Goal: Task Accomplishment & Management: Manage account settings

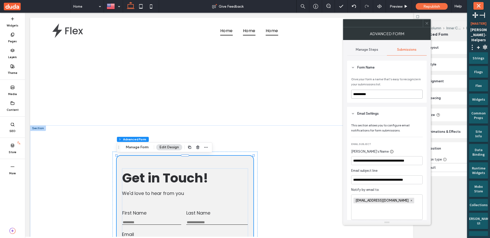
click at [398, 91] on input "**********" at bounding box center [386, 94] width 71 height 9
click at [403, 111] on header "Email Settings" at bounding box center [387, 114] width 80 height 14
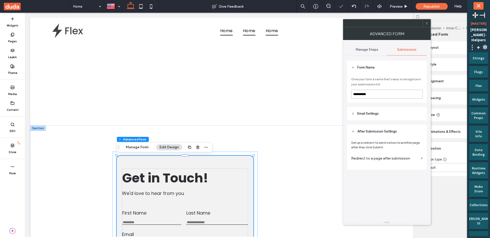
click at [396, 96] on input "**********" at bounding box center [386, 94] width 71 height 9
type input "*"
click at [398, 101] on div "Give your form a name that’s easy to recognize in your submissions list. *" at bounding box center [387, 89] width 80 height 28
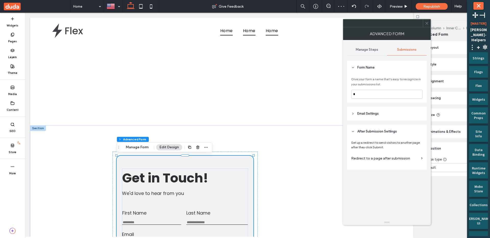
click at [397, 109] on header "Email Settings" at bounding box center [387, 114] width 80 height 14
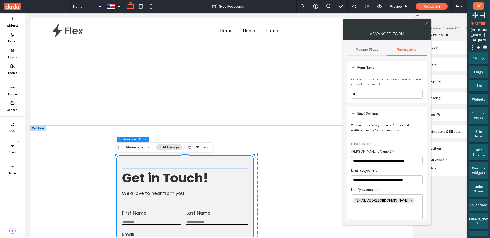
click at [426, 25] on span at bounding box center [427, 23] width 4 height 8
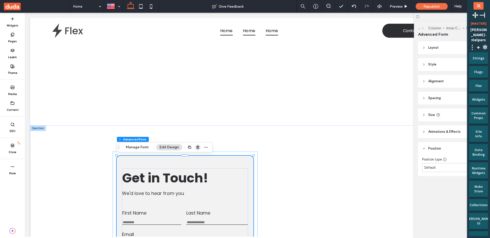
click at [198, 148] on icon "button" at bounding box center [198, 147] width 4 height 4
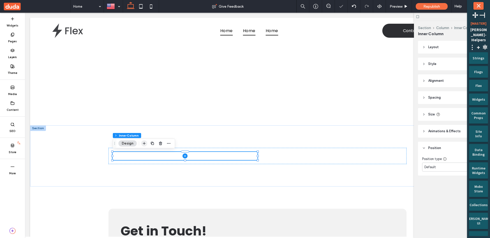
click at [144, 144] on icon "button" at bounding box center [144, 144] width 4 height 4
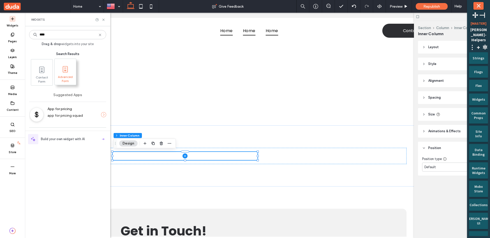
type input "****"
click at [71, 71] on span at bounding box center [65, 69] width 21 height 11
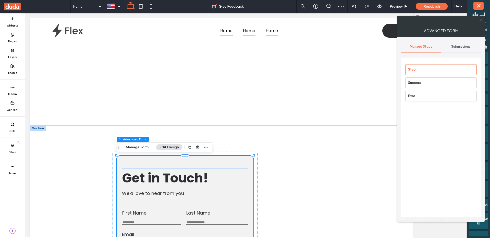
click at [466, 49] on div "Submissions" at bounding box center [461, 46] width 40 height 11
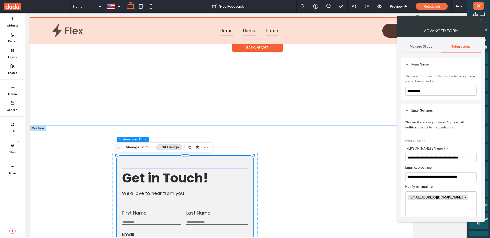
drag, startPoint x: 482, startPoint y: 37, endPoint x: 388, endPoint y: 28, distance: 94.1
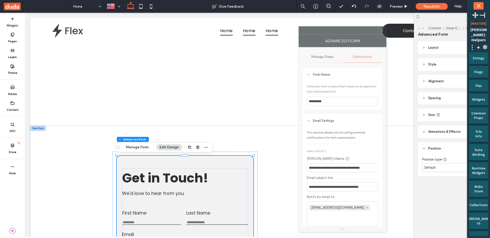
drag, startPoint x: 433, startPoint y: 23, endPoint x: 332, endPoint y: 29, distance: 101.5
click at [332, 29] on div at bounding box center [339, 31] width 80 height 8
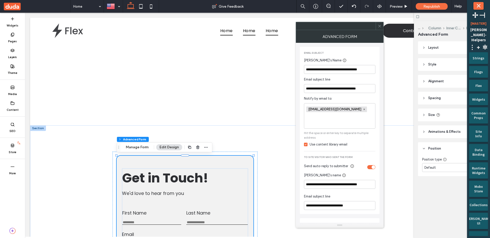
scroll to position [135, 0]
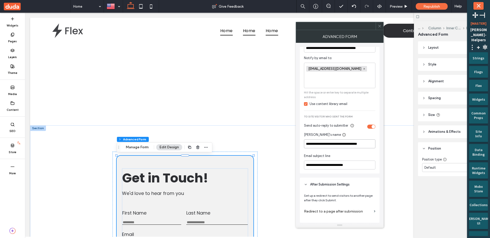
click at [330, 145] on input "**********" at bounding box center [339, 144] width 71 height 9
click at [345, 153] on div "**********" at bounding box center [339, 113] width 71 height 114
click at [348, 155] on div "Email subject line" at bounding box center [338, 156] width 69 height 5
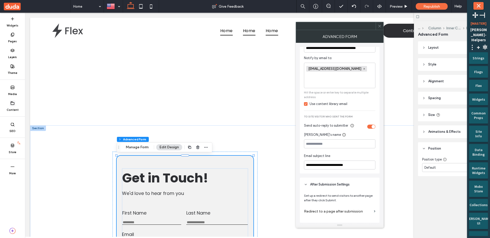
click at [16, 104] on div "Content" at bounding box center [12, 106] width 25 height 16
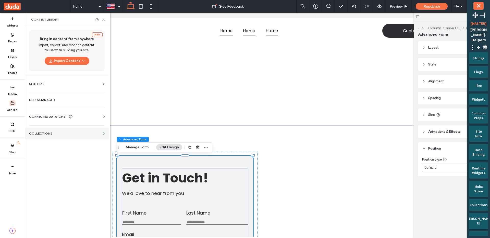
click at [46, 133] on label "Collections" at bounding box center [65, 134] width 72 height 4
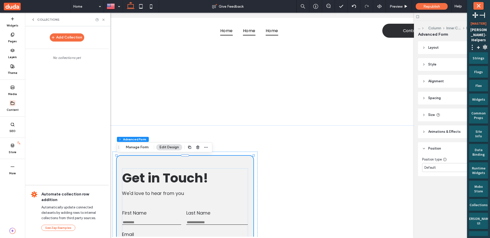
click at [33, 20] on icon at bounding box center [33, 20] width 4 height 4
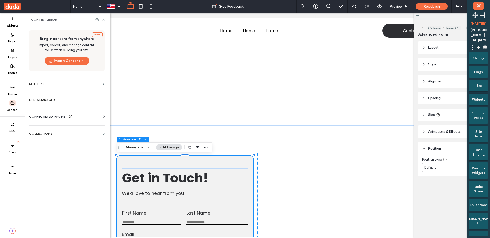
click at [52, 119] on span "CONNECTED DATA (CMS)" at bounding box center [48, 116] width 38 height 5
click at [53, 126] on section "Business Info" at bounding box center [68, 130] width 78 height 12
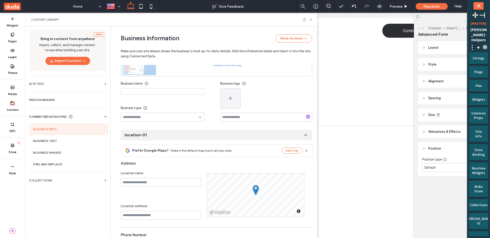
scroll to position [56, 0]
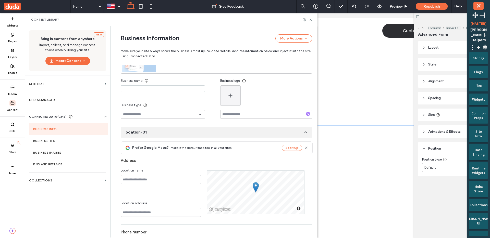
click at [150, 88] on input at bounding box center [163, 89] width 84 height 7
type input "****"
drag, startPoint x: 306, startPoint y: 82, endPoint x: 313, endPoint y: 45, distance: 37.7
click at [306, 82] on div "Business logo" at bounding box center [266, 80] width 92 height 9
click at [313, 20] on div "Content Library" at bounding box center [171, 20] width 293 height 14
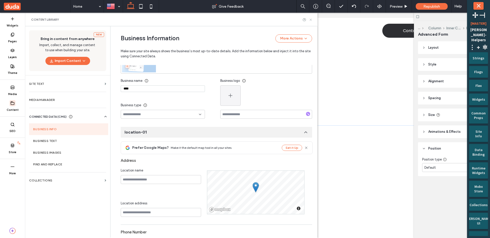
click at [311, 20] on icon at bounding box center [311, 20] width 4 height 4
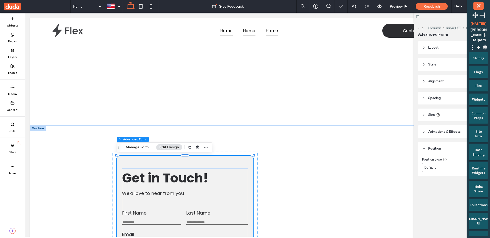
click at [139, 151] on div "Section Column Inner Column Inner Column Advanced Form Manage Form Edit Design" at bounding box center [165, 148] width 96 height 10
click at [139, 150] on button "Manage Form" at bounding box center [137, 147] width 29 height 6
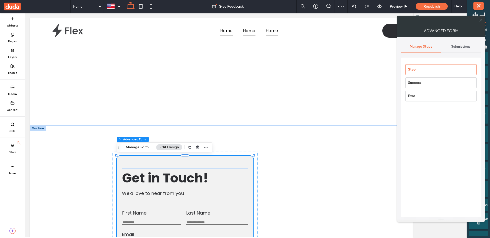
click at [469, 45] on span "Submissions" at bounding box center [460, 47] width 19 height 4
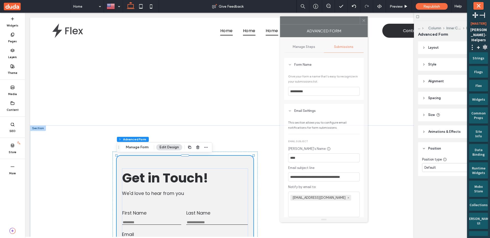
drag, startPoint x: 464, startPoint y: 33, endPoint x: 346, endPoint y: 33, distance: 117.9
click at [347, 33] on div "Advanced Form" at bounding box center [324, 31] width 88 height 13
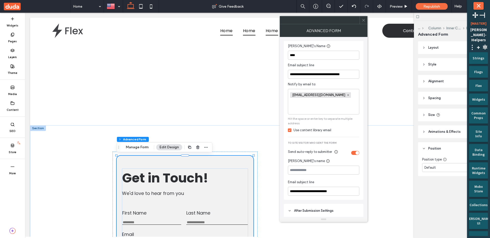
scroll to position [100, 0]
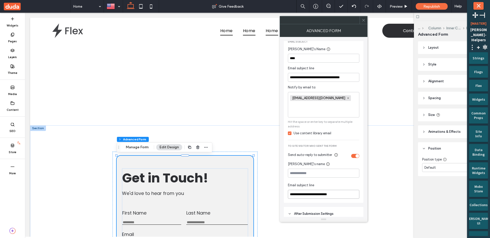
click at [347, 196] on input "**********" at bounding box center [323, 194] width 71 height 9
click at [361, 186] on div "**********" at bounding box center [324, 110] width 80 height 185
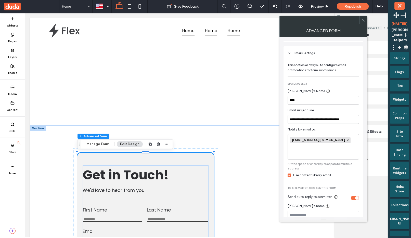
scroll to position [58, 0]
click at [316, 105] on div "**********" at bounding box center [324, 151] width 80 height 185
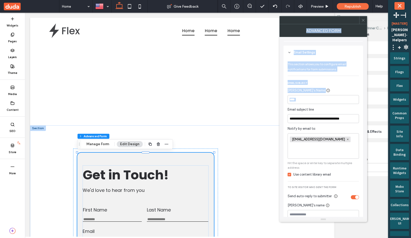
click at [316, 105] on body ".wqwq-1{fill:#231f20;} .cls-1q, .cls-2q { fill-rule: evenodd; } .cls-2q { fill:…" at bounding box center [205, 119] width 411 height 238
click at [310, 98] on input "****" at bounding box center [323, 99] width 71 height 9
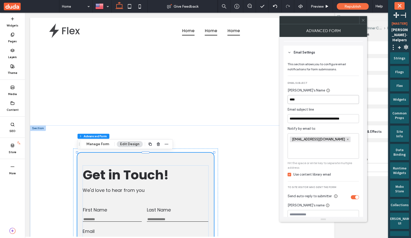
click at [310, 98] on input "****" at bounding box center [323, 99] width 71 height 9
click at [311, 98] on input "****" at bounding box center [323, 99] width 71 height 9
type input "****"
click at [328, 90] on div "[PERSON_NAME]'s Name" at bounding box center [322, 90] width 69 height 5
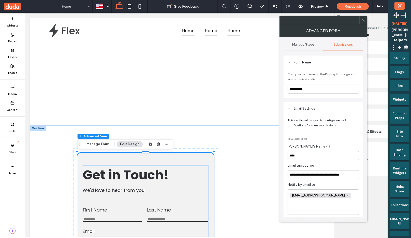
scroll to position [0, 0]
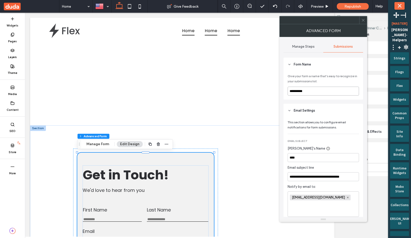
click at [317, 93] on input "**********" at bounding box center [323, 91] width 71 height 9
type input "*"
click at [321, 107] on header "Email Settings" at bounding box center [324, 111] width 80 height 14
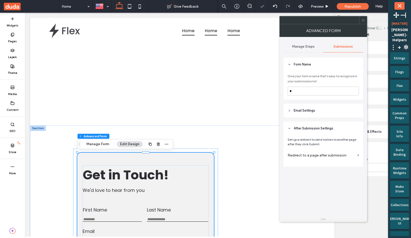
click at [321, 108] on header "Email Settings" at bounding box center [324, 111] width 80 height 14
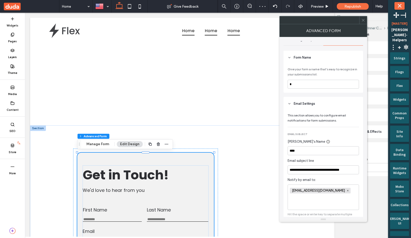
scroll to position [7, 0]
click at [342, 170] on input "**********" at bounding box center [323, 169] width 71 height 9
click at [352, 180] on span "Notify by email to:" at bounding box center [323, 179] width 71 height 5
click at [363, 21] on icon at bounding box center [364, 20] width 4 height 4
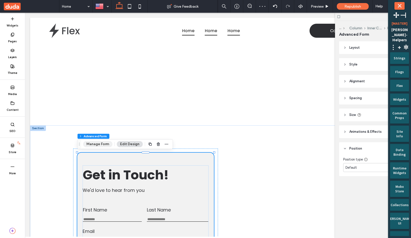
click at [109, 141] on div "Section Column Inner Column Inner Column Advanced Form Manage Form Edit Design" at bounding box center [125, 145] width 96 height 10
click at [109, 142] on button "Manage Form" at bounding box center [97, 144] width 29 height 6
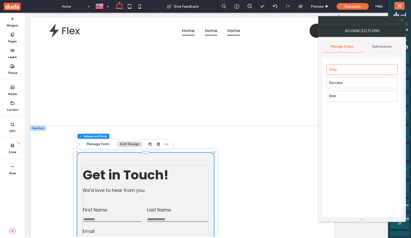
click at [372, 49] on div "Submissions" at bounding box center [382, 46] width 40 height 11
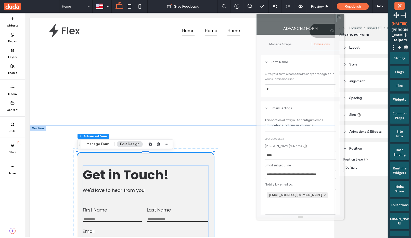
drag, startPoint x: 364, startPoint y: 25, endPoint x: 310, endPoint y: 23, distance: 54.7
click at [310, 23] on div "Advanced Form" at bounding box center [301, 28] width 88 height 13
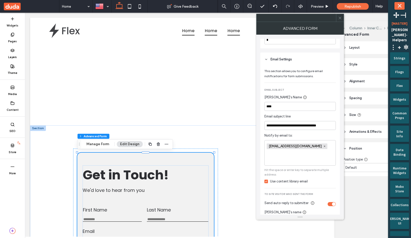
scroll to position [50, 0]
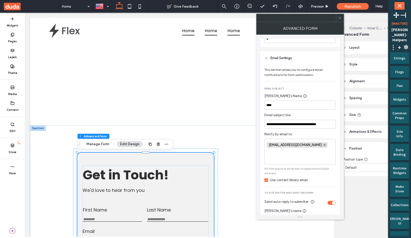
click at [323, 147] on span at bounding box center [325, 145] width 4 height 4
click at [267, 181] on icon at bounding box center [266, 181] width 2 height 2
click at [12, 104] on icon at bounding box center [12, 103] width 4 height 4
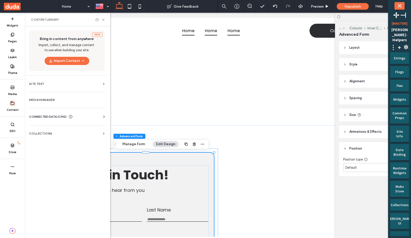
drag, startPoint x: 49, startPoint y: 116, endPoint x: 76, endPoint y: 116, distance: 26.6
click at [49, 116] on span "CONNECTED DATA (CMS)" at bounding box center [48, 116] width 38 height 5
click at [73, 126] on section "Business Info" at bounding box center [68, 130] width 78 height 12
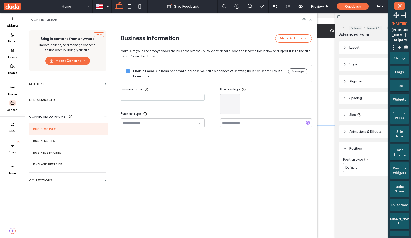
type input "****"
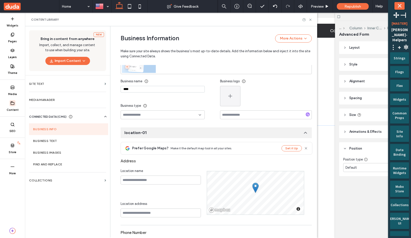
scroll to position [56, 0]
click at [145, 92] on input "****" at bounding box center [163, 89] width 84 height 7
click at [149, 97] on div "Business name Business type" at bounding box center [171, 97] width 100 height 43
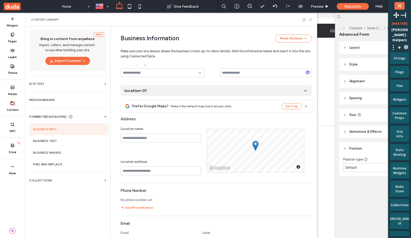
scroll to position [164, 0]
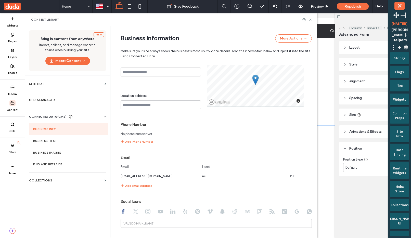
click at [124, 169] on span "Email" at bounding box center [125, 167] width 8 height 5
click at [139, 180] on section "Email Email Label [EMAIL_ADDRESS][DOMAIN_NAME] nili Edit Add Email Address" at bounding box center [216, 171] width 191 height 36
drag, startPoint x: 140, startPoint y: 177, endPoint x: 143, endPoint y: 177, distance: 3.9
click at [140, 177] on span "[EMAIL_ADDRESS][DOMAIN_NAME]" at bounding box center [147, 177] width 52 height 4
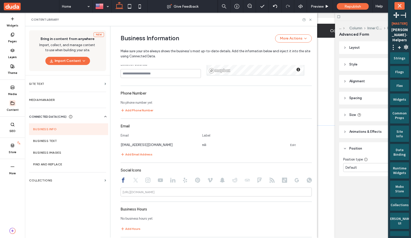
scroll to position [241, 0]
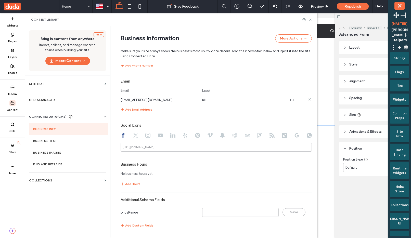
click at [292, 99] on link "Edit" at bounding box center [293, 100] width 6 height 4
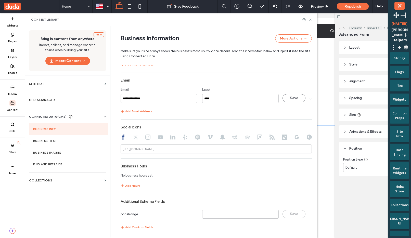
click at [309, 99] on icon at bounding box center [310, 99] width 3 height 3
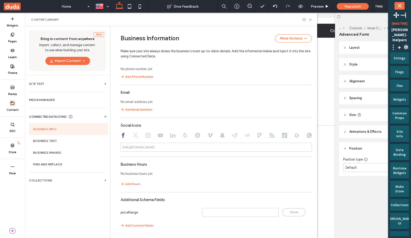
scroll to position [230, 0]
click at [311, 20] on icon at bounding box center [311, 20] width 4 height 4
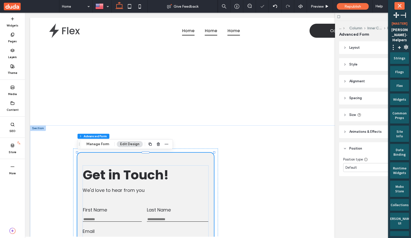
click at [106, 140] on div "Section Column Inner Column Inner Column Advanced Form Manage Form Edit Design" at bounding box center [125, 145] width 96 height 10
click at [105, 142] on button "Manage Form" at bounding box center [97, 144] width 29 height 6
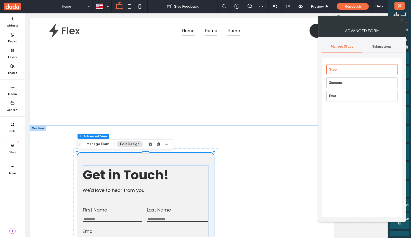
click at [370, 47] on div "Submissions" at bounding box center [382, 46] width 40 height 11
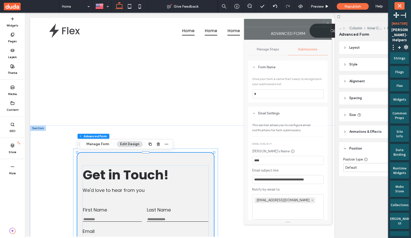
drag, startPoint x: 338, startPoint y: 30, endPoint x: 293, endPoint y: 33, distance: 45.3
click at [293, 32] on div "Advanced Form" at bounding box center [288, 33] width 88 height 13
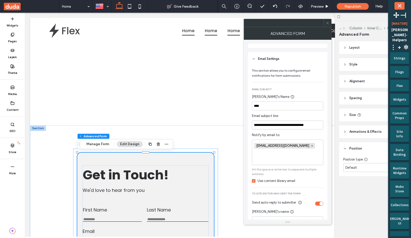
scroll to position [55, 0]
click at [9, 102] on span at bounding box center [12, 103] width 6 height 6
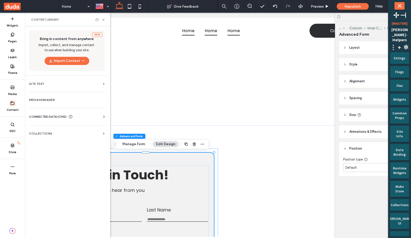
click at [38, 113] on div "CONNECTED DATA (CMS) Business Info Business Text Business Images Find and Repla…" at bounding box center [67, 116] width 84 height 13
click at [38, 116] on span "CONNECTED DATA (CMS)" at bounding box center [48, 116] width 38 height 5
click at [54, 131] on label "Business Info" at bounding box center [67, 130] width 69 height 4
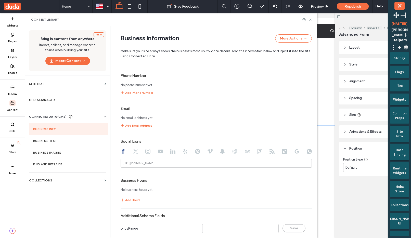
scroll to position [230, 0]
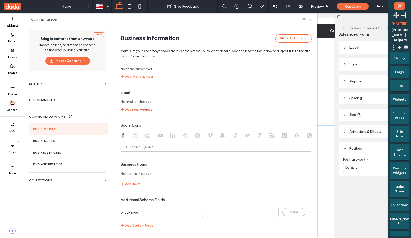
click at [142, 109] on button "Add Email Address" at bounding box center [137, 110] width 32 height 6
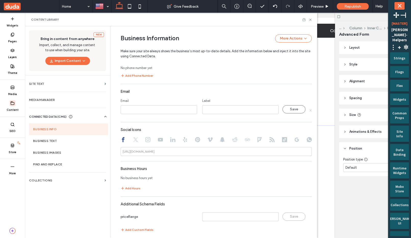
click at [309, 111] on icon at bounding box center [310, 110] width 3 height 3
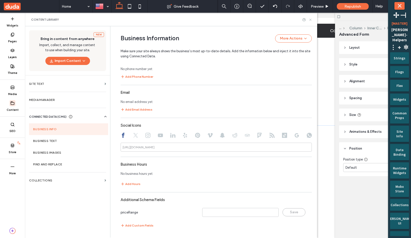
click at [310, 20] on icon at bounding box center [311, 20] width 4 height 4
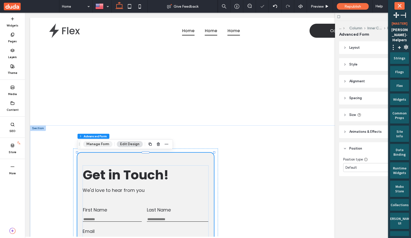
click at [111, 143] on button "Manage Form" at bounding box center [97, 144] width 29 height 6
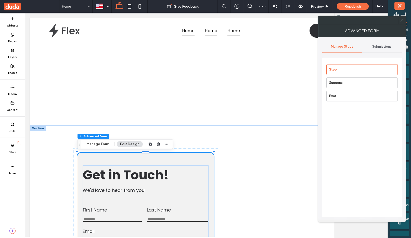
click at [376, 50] on div "Submissions" at bounding box center [382, 46] width 40 height 11
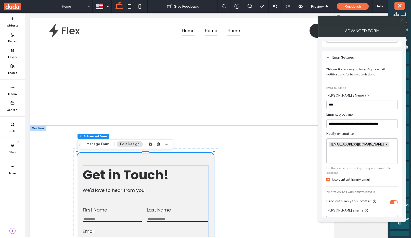
scroll to position [62, 0]
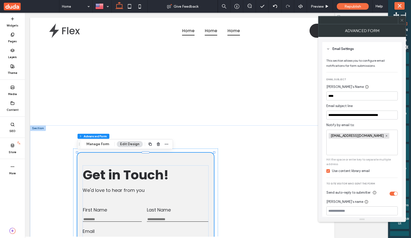
click at [328, 172] on icon at bounding box center [328, 172] width 2 height 2
click at [386, 137] on icon at bounding box center [387, 136] width 3 height 3
click at [330, 171] on span at bounding box center [329, 171] width 4 height 4
click at [329, 172] on icon at bounding box center [328, 172] width 2 height 2
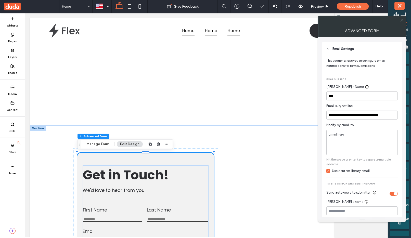
click at [329, 172] on icon at bounding box center [328, 172] width 2 height 2
click at [331, 126] on span "Notify by email to:" at bounding box center [362, 125] width 71 height 5
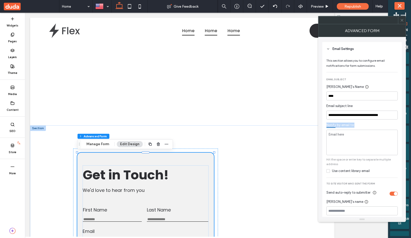
click at [332, 126] on span "Notify by email to:" at bounding box center [362, 125] width 71 height 5
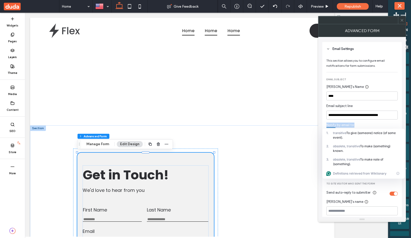
copy span "Notify by email to:"
click at [356, 127] on span "Notify by email to:" at bounding box center [362, 125] width 71 height 5
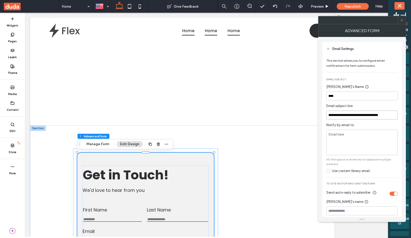
click at [349, 116] on input "**********" at bounding box center [362, 115] width 71 height 9
type input "**********"
click at [365, 127] on span "Notify by email to:" at bounding box center [362, 125] width 71 height 5
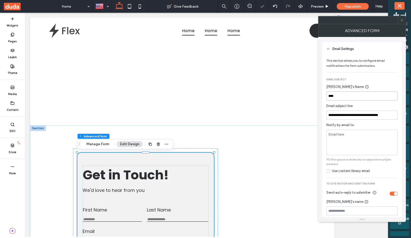
click at [349, 94] on input "****" at bounding box center [362, 96] width 71 height 9
click at [348, 94] on input "****" at bounding box center [362, 96] width 71 height 9
type input "****"
click at [361, 85] on div "[PERSON_NAME]'s Name" at bounding box center [361, 86] width 69 height 5
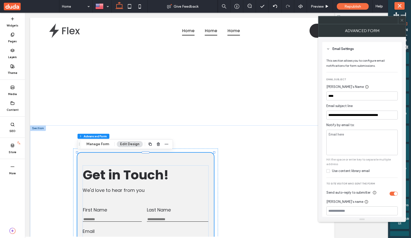
click at [380, 74] on div "**********" at bounding box center [363, 148] width 80 height 185
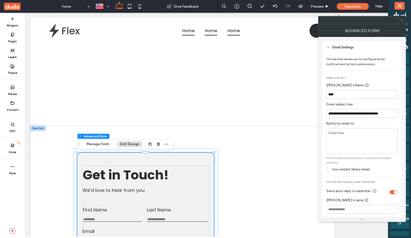
scroll to position [53, 0]
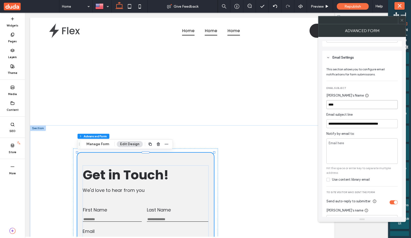
click at [336, 108] on input "****" at bounding box center [362, 104] width 71 height 9
type input "****"
click at [360, 94] on div "[PERSON_NAME]'s Name" at bounding box center [361, 95] width 69 height 5
click at [11, 104] on icon at bounding box center [12, 103] width 4 height 4
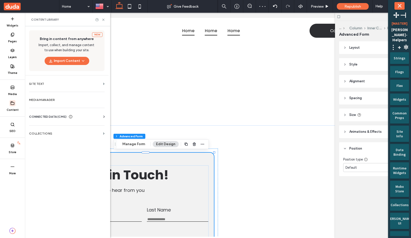
click at [44, 116] on span "CONNECTED DATA (CMS)" at bounding box center [48, 116] width 38 height 5
click at [88, 127] on section "Business Info" at bounding box center [68, 130] width 78 height 12
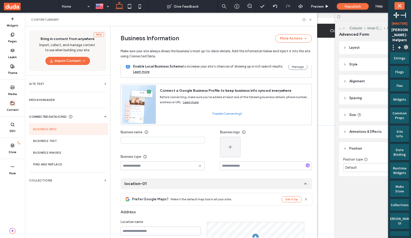
scroll to position [0, 0]
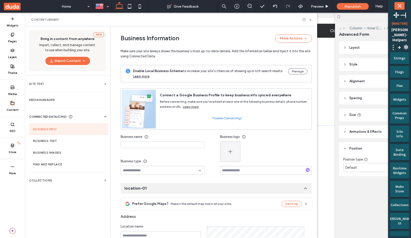
click at [191, 147] on input at bounding box center [163, 145] width 84 height 7
click at [187, 152] on div "Business name Business type" at bounding box center [171, 153] width 100 height 43
click at [311, 20] on use at bounding box center [311, 20] width 2 height 2
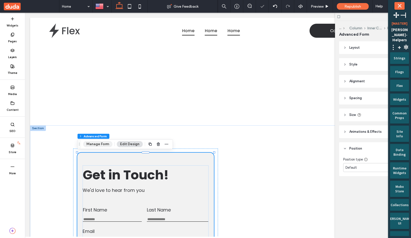
click at [107, 145] on button "Manage Form" at bounding box center [97, 144] width 29 height 6
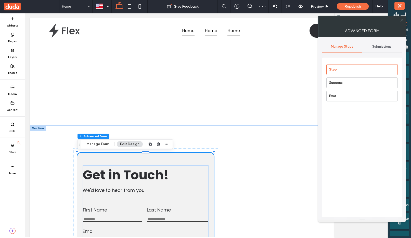
click at [384, 47] on span "Submissions" at bounding box center [382, 47] width 19 height 4
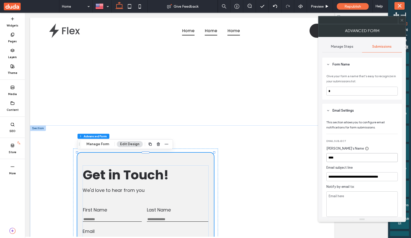
click at [334, 157] on input "****" at bounding box center [362, 157] width 71 height 9
type input "****"
click at [369, 144] on div "**********" at bounding box center [363, 210] width 80 height 185
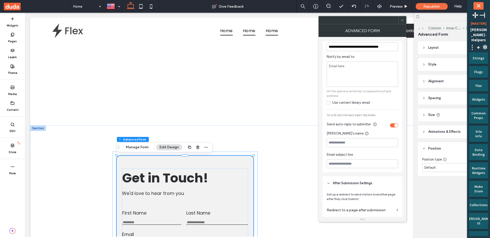
scroll to position [135, 0]
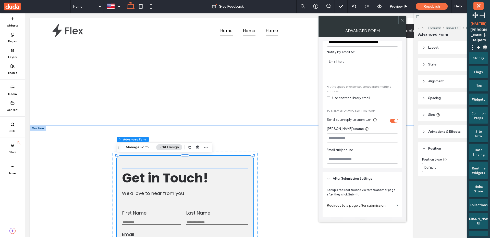
click at [360, 140] on input at bounding box center [362, 138] width 71 height 9
click at [361, 131] on div "[PERSON_NAME]'s name" at bounding box center [361, 129] width 69 height 5
click at [16, 105] on div "Content" at bounding box center [12, 106] width 25 height 16
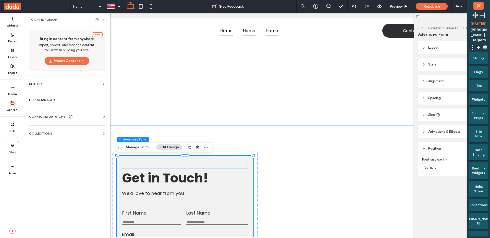
click at [57, 120] on div "Business Info Business Text Business Images Find and Replace" at bounding box center [68, 121] width 78 height 4
click at [77, 117] on div "CONNECTED DATA (CMS)" at bounding box center [68, 116] width 78 height 5
click at [71, 130] on label "Business Info" at bounding box center [67, 130] width 69 height 4
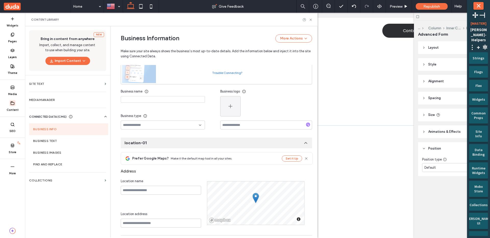
scroll to position [44, 0]
click at [312, 21] on div "Content Library" at bounding box center [171, 20] width 293 height 14
click at [312, 20] on use at bounding box center [311, 20] width 2 height 2
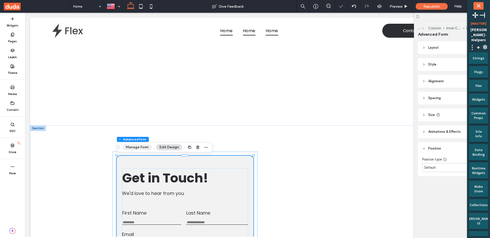
click at [149, 149] on button "Manage Form" at bounding box center [137, 147] width 29 height 6
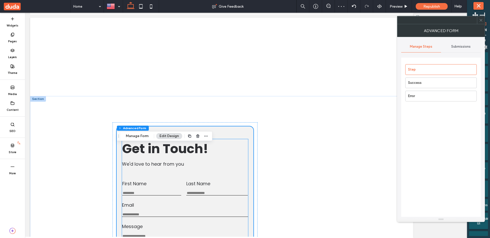
scroll to position [36, 0]
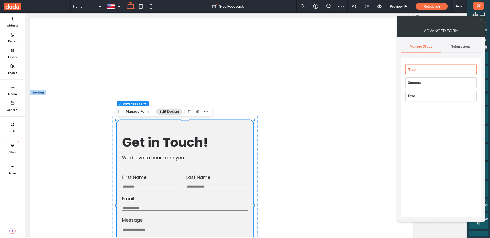
click at [463, 45] on span "Submissions" at bounding box center [460, 47] width 19 height 4
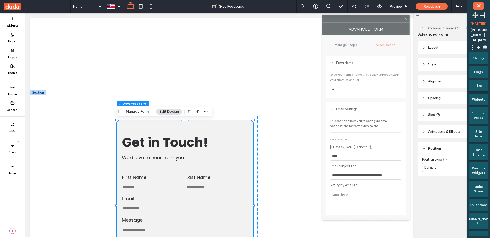
drag, startPoint x: 433, startPoint y: 27, endPoint x: 374, endPoint y: 27, distance: 59.0
click at [375, 25] on div "Advanced Form" at bounding box center [366, 29] width 88 height 13
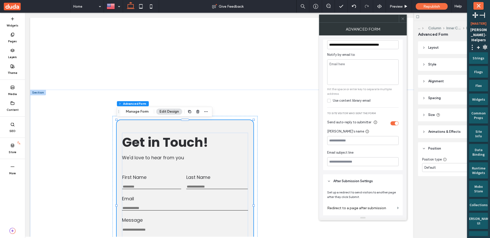
scroll to position [133, 0]
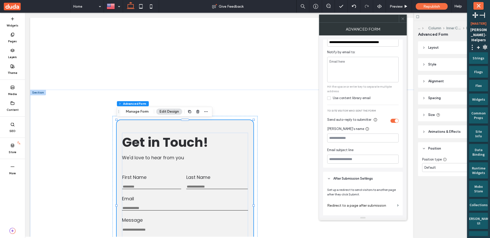
click at [397, 121] on div "toggle" at bounding box center [397, 121] width 4 height 4
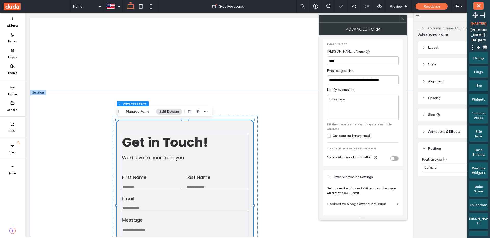
click at [394, 160] on div "toggle" at bounding box center [395, 159] width 8 height 4
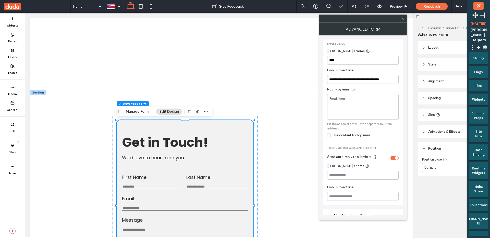
scroll to position [133, 0]
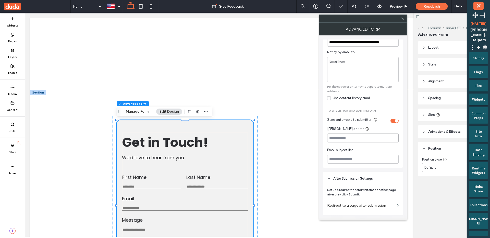
click at [368, 137] on input at bounding box center [362, 138] width 71 height 9
click at [363, 161] on input at bounding box center [362, 159] width 71 height 9
click at [365, 151] on div "Email subject line" at bounding box center [361, 150] width 69 height 5
click at [361, 149] on div "Email subject line" at bounding box center [361, 148] width 69 height 5
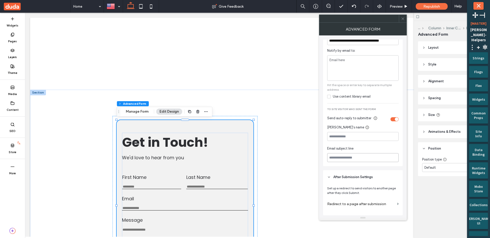
click at [361, 157] on input at bounding box center [362, 157] width 71 height 9
click at [369, 151] on div "Email subject line" at bounding box center [361, 148] width 69 height 5
click at [405, 18] on div at bounding box center [403, 19] width 8 height 8
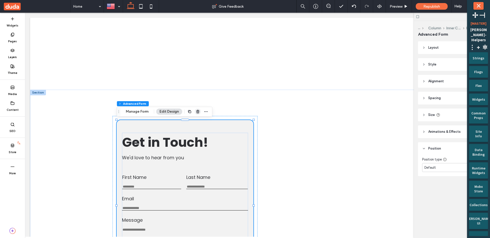
click at [198, 111] on use "button" at bounding box center [197, 111] width 3 height 3
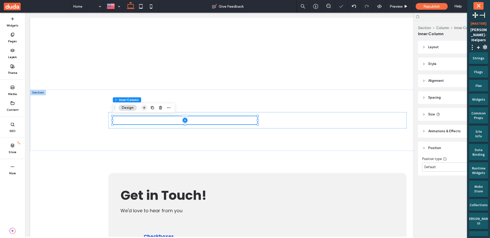
click at [144, 108] on icon "button" at bounding box center [144, 108] width 4 height 4
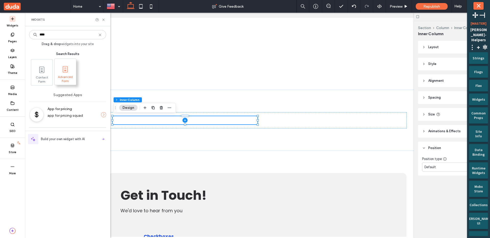
type input "****"
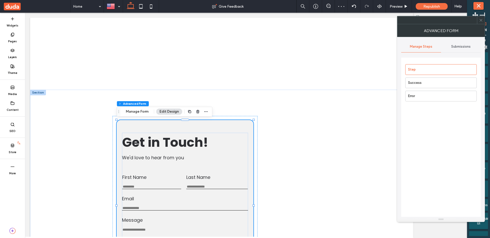
click at [458, 44] on div "Submissions" at bounding box center [461, 46] width 40 height 11
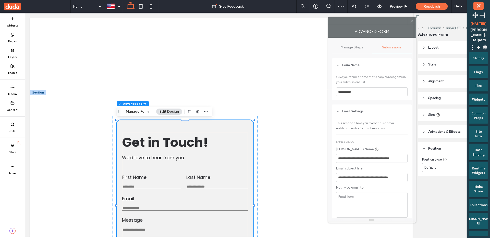
drag, startPoint x: 452, startPoint y: 27, endPoint x: 372, endPoint y: 27, distance: 80.1
click at [379, 27] on div "Advanced Form" at bounding box center [372, 31] width 88 height 13
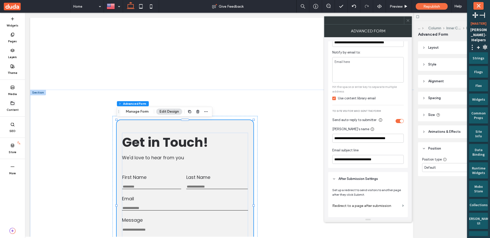
click at [11, 103] on icon at bounding box center [12, 103] width 4 height 4
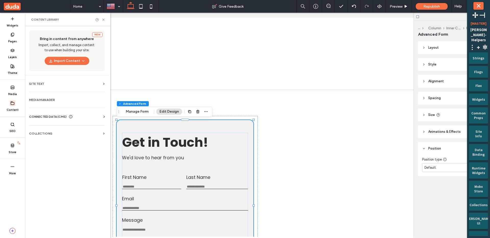
click at [80, 117] on div "CONNECTED DATA (CMS)" at bounding box center [68, 116] width 78 height 5
click at [77, 132] on section "Business Info" at bounding box center [68, 130] width 78 height 12
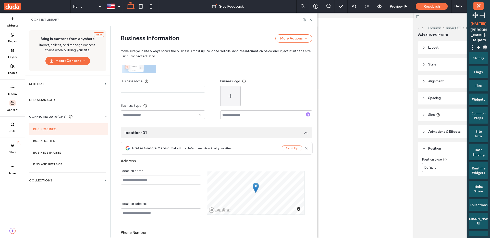
scroll to position [56, 0]
click at [174, 86] on input at bounding box center [163, 89] width 84 height 7
type input "****"
click at [188, 101] on div "Business type" at bounding box center [163, 105] width 84 height 9
click at [361, 95] on div "First Name This is required Last Name This is required Email Enter an email Use…" at bounding box center [257, 204] width 306 height 229
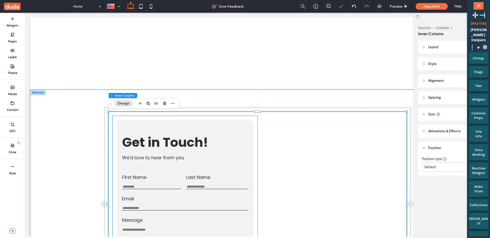
click at [155, 123] on div "First Name This is required Last Name This is required Email Enter an email Use…" at bounding box center [185, 204] width 137 height 168
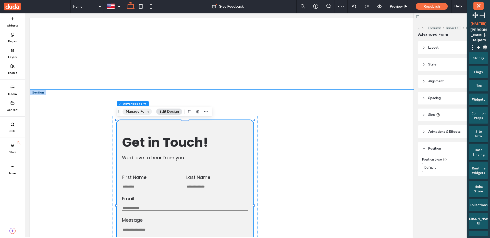
click at [131, 113] on button "Manage Form" at bounding box center [137, 112] width 29 height 6
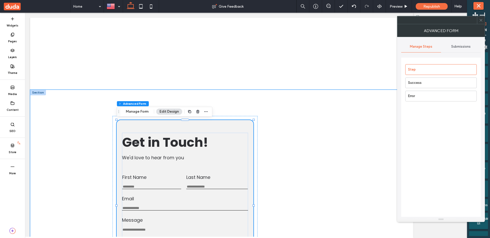
click at [460, 51] on div "Submissions" at bounding box center [461, 46] width 40 height 11
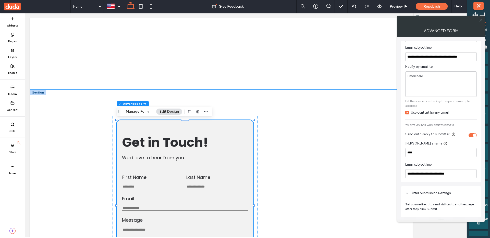
scroll to position [126, 0]
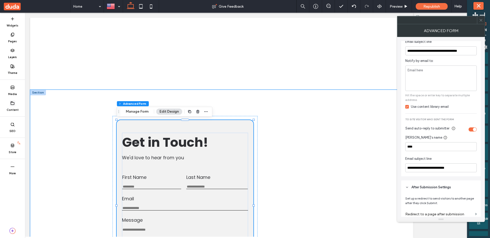
click at [11, 102] on icon at bounding box center [12, 103] width 4 height 4
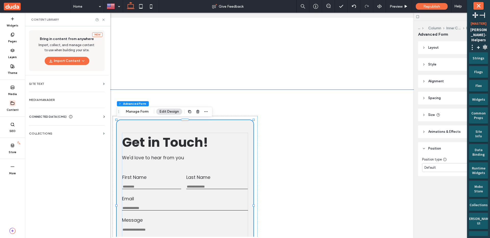
click at [62, 116] on span "CONNECTED DATA (CMS)" at bounding box center [48, 116] width 38 height 5
click at [91, 131] on section "Business Info" at bounding box center [68, 130] width 78 height 12
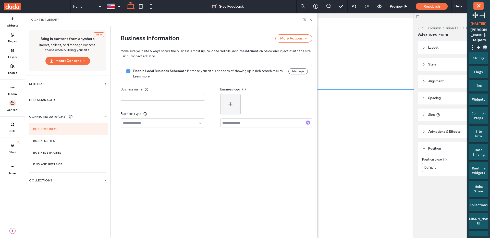
type input "****"
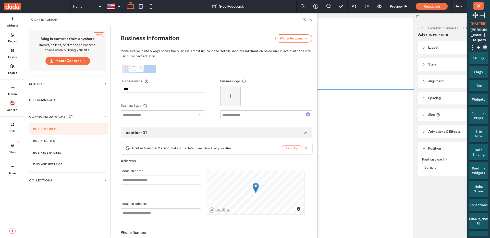
scroll to position [56, 0]
click at [150, 90] on input "****" at bounding box center [163, 89] width 84 height 7
click at [157, 84] on div "Business name" at bounding box center [163, 80] width 84 height 9
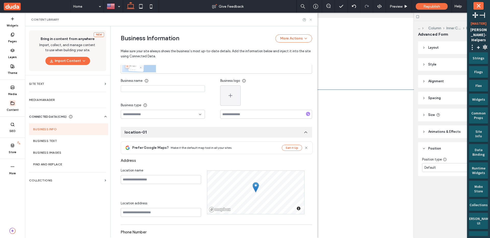
click at [311, 18] on icon at bounding box center [311, 20] width 4 height 4
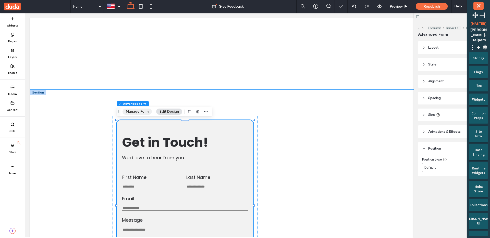
click at [151, 111] on button "Manage Form" at bounding box center [137, 112] width 29 height 6
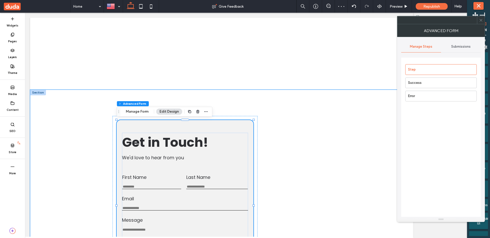
click at [458, 47] on span "Submissions" at bounding box center [460, 47] width 19 height 4
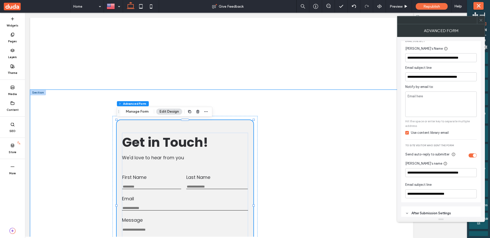
scroll to position [120, 0]
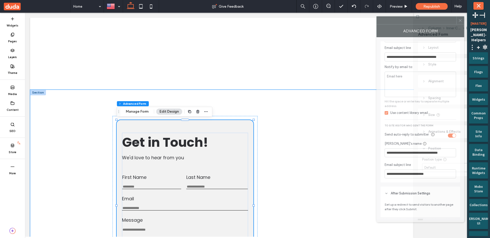
drag, startPoint x: 450, startPoint y: 23, endPoint x: 422, endPoint y: 24, distance: 28.1
click at [422, 24] on div at bounding box center [417, 21] width 80 height 8
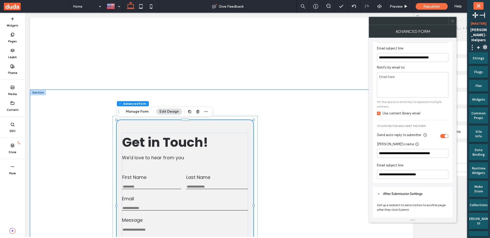
click at [452, 21] on icon at bounding box center [453, 21] width 4 height 4
